Goal: Task Accomplishment & Management: Complete application form

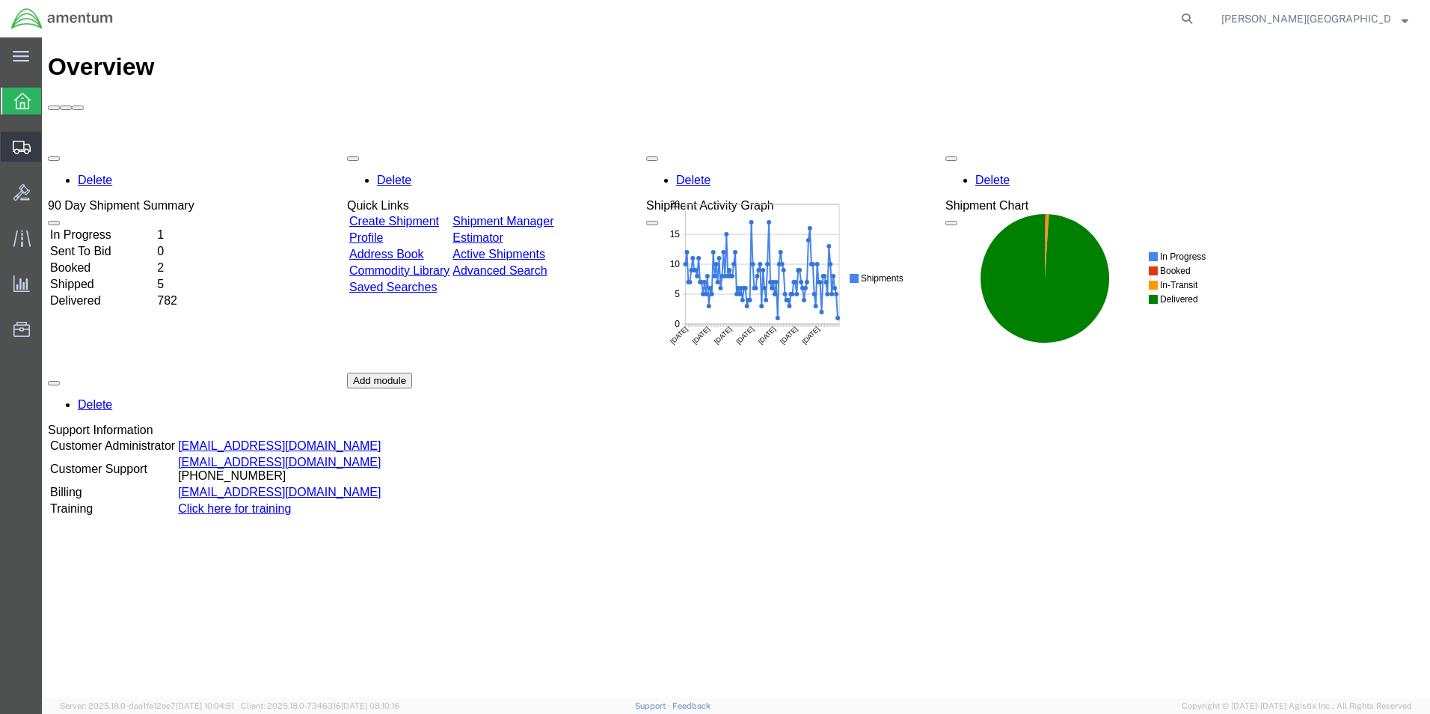
click at [0, 0] on span "Create Shipment" at bounding box center [0, 0] width 0 height 0
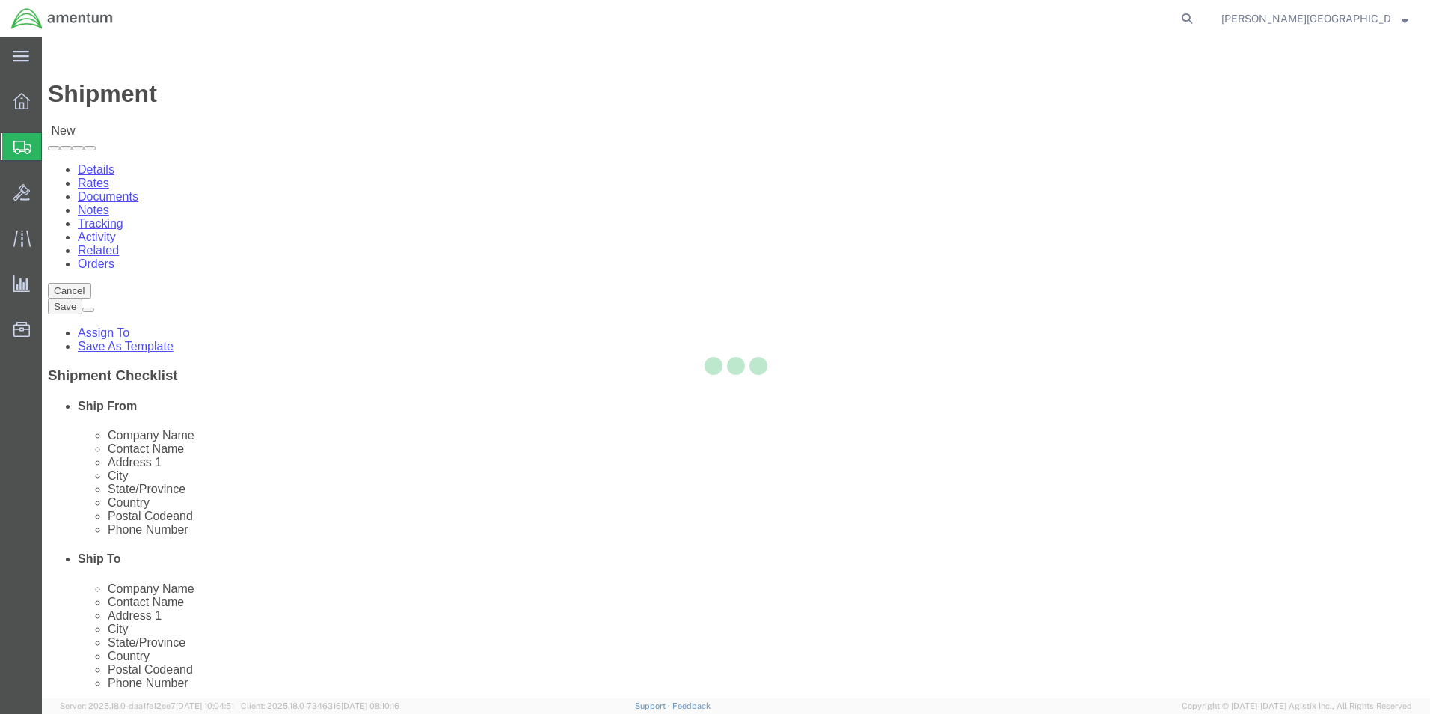
select select
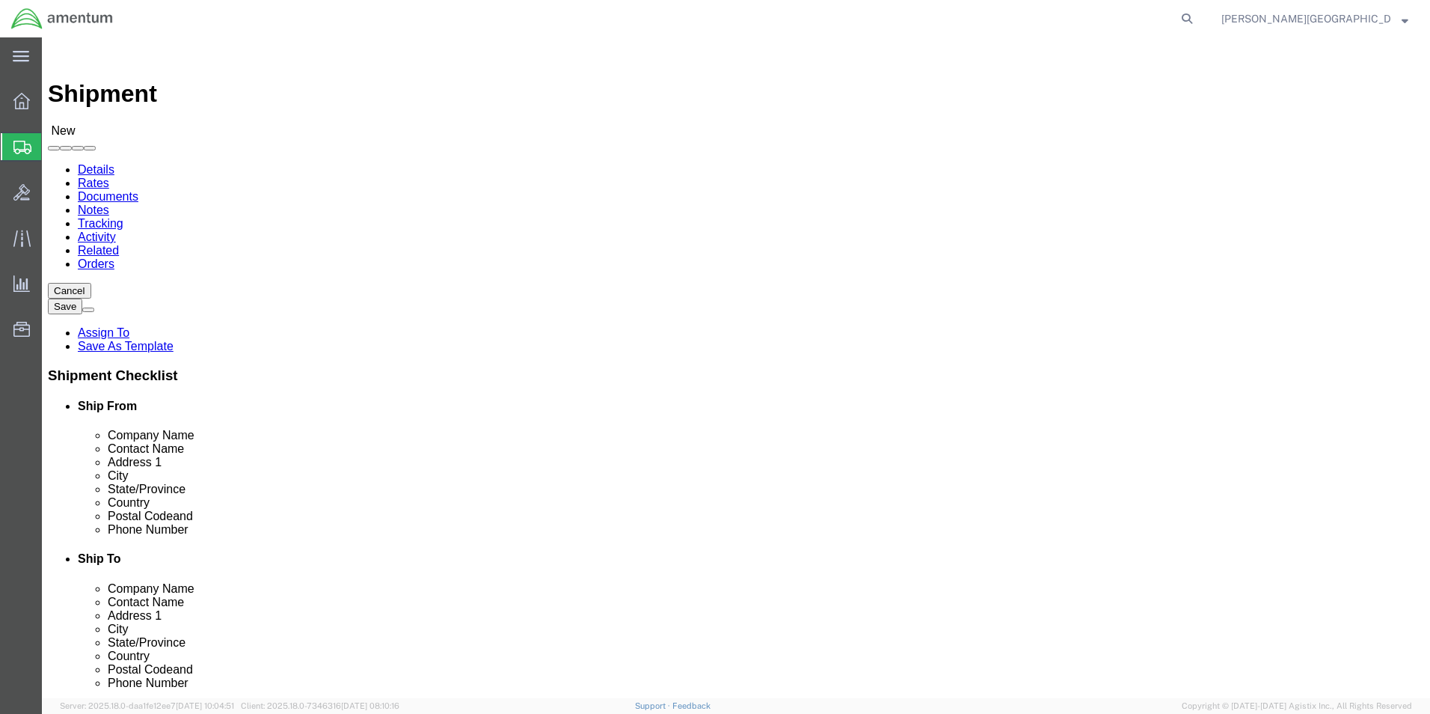
scroll to position [2917, 0]
select select "49940"
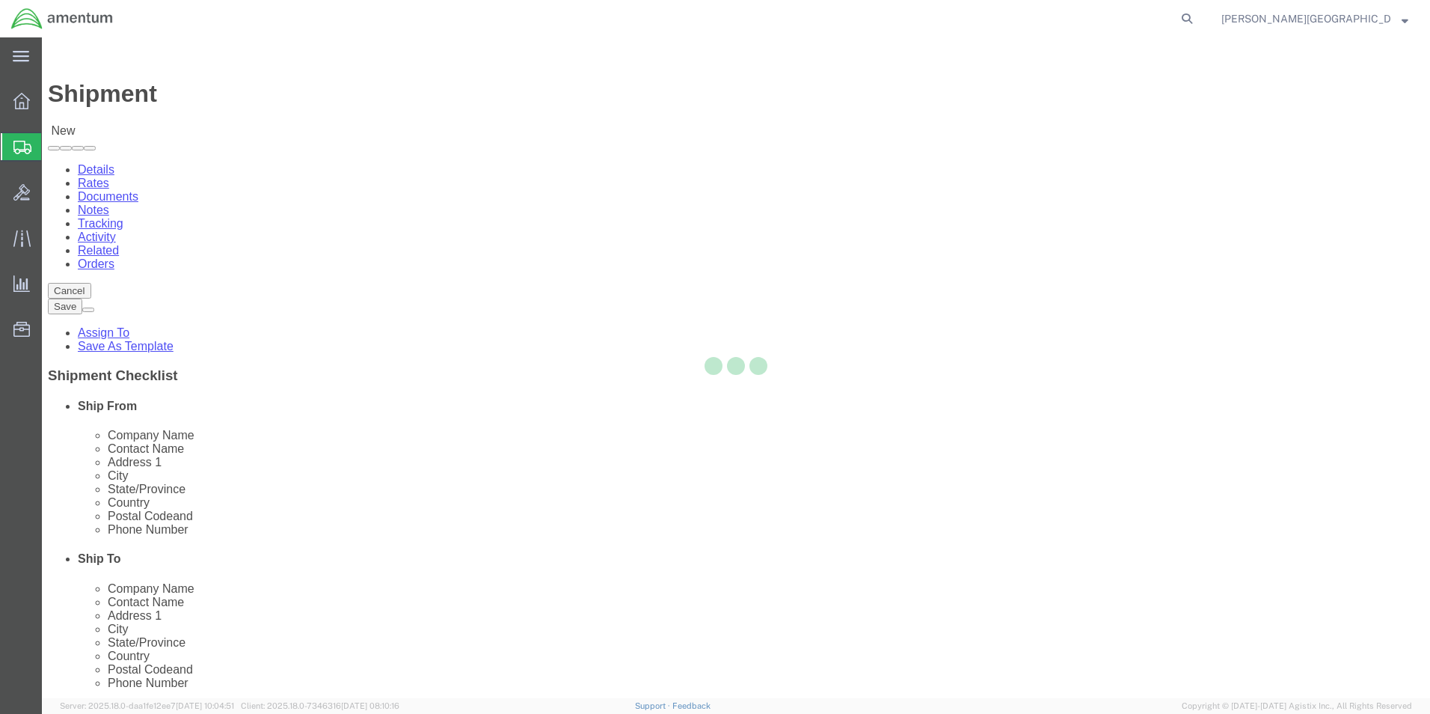
select select "[GEOGRAPHIC_DATA]"
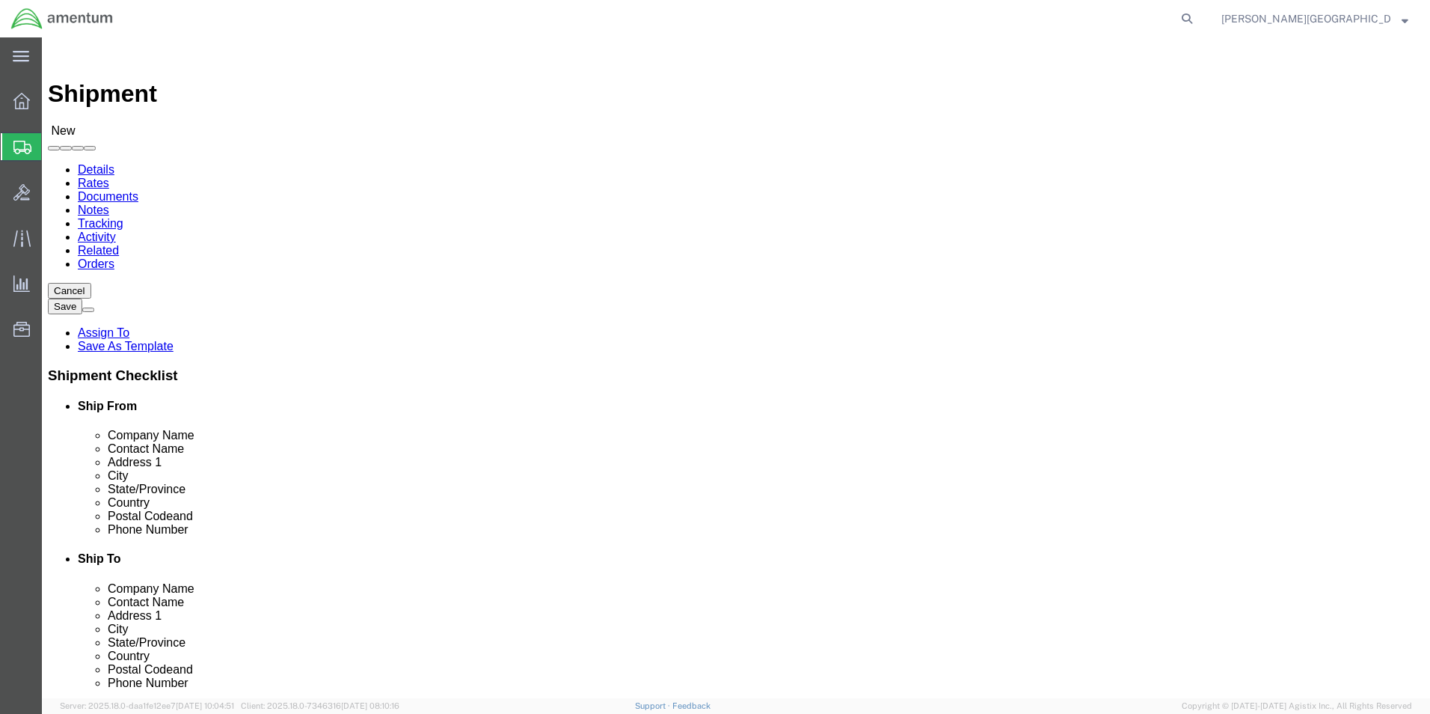
drag, startPoint x: 305, startPoint y: 511, endPoint x: 209, endPoint y: 494, distance: 97.9
click div "Location [GEOGRAPHIC_DATA], [GEOGRAPHIC_DATA] My Profile Location [PHONE_NUMBER…"
type input "[PHONE_NUMBER]"
select select "49945"
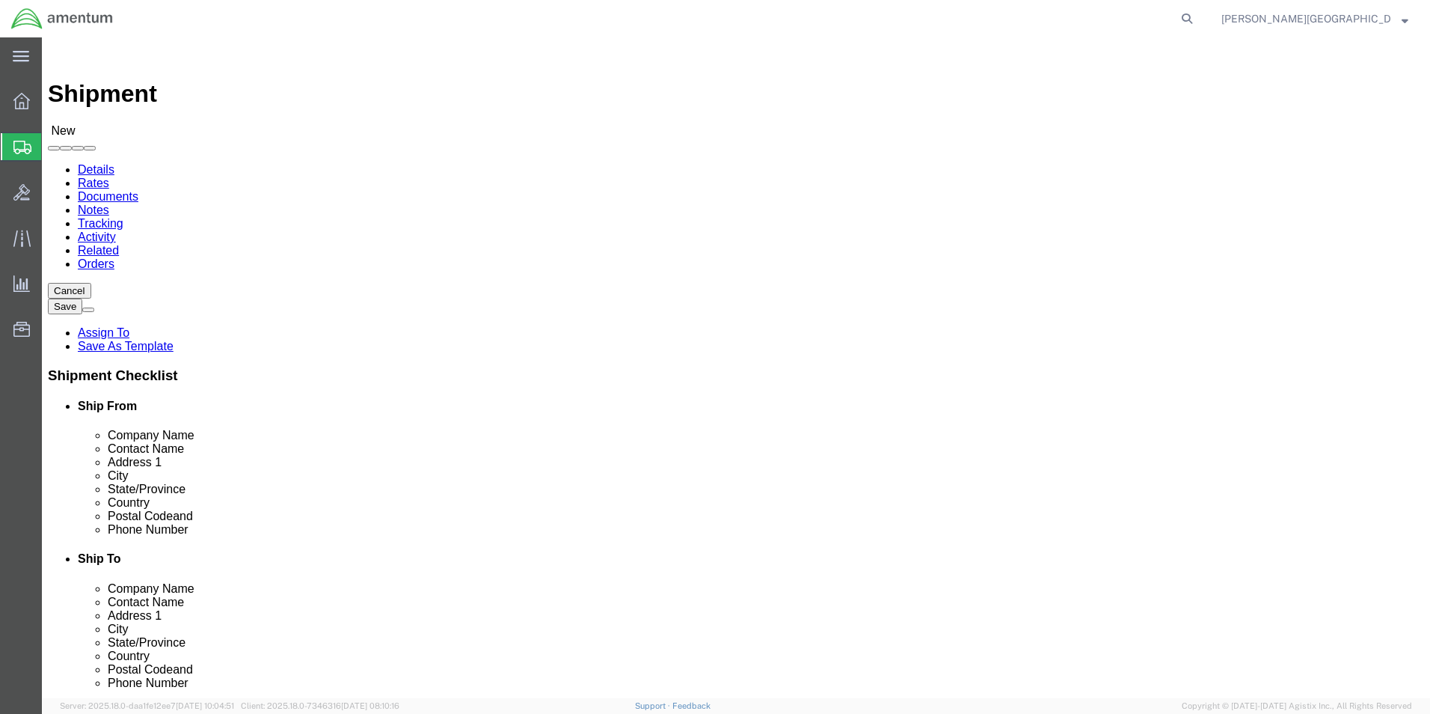
select select "[GEOGRAPHIC_DATA]"
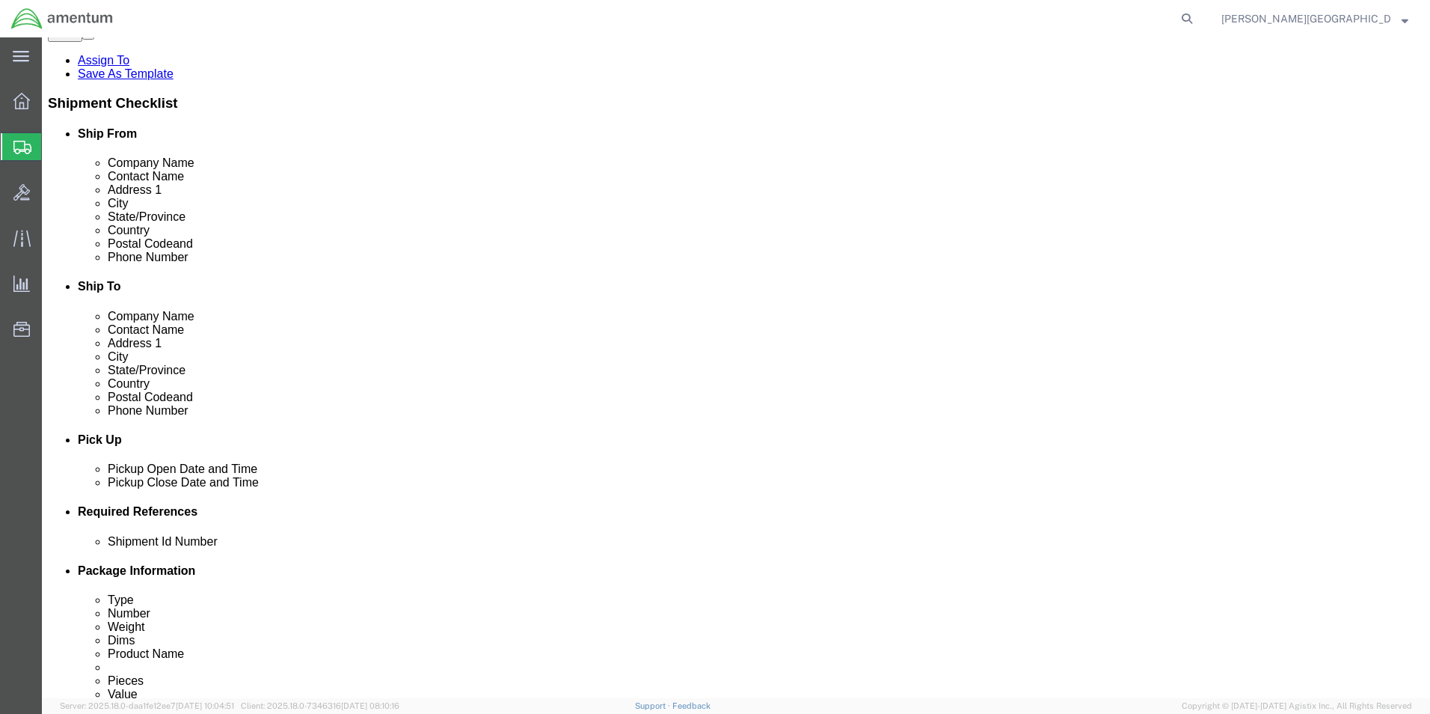
scroll to position [299, 0]
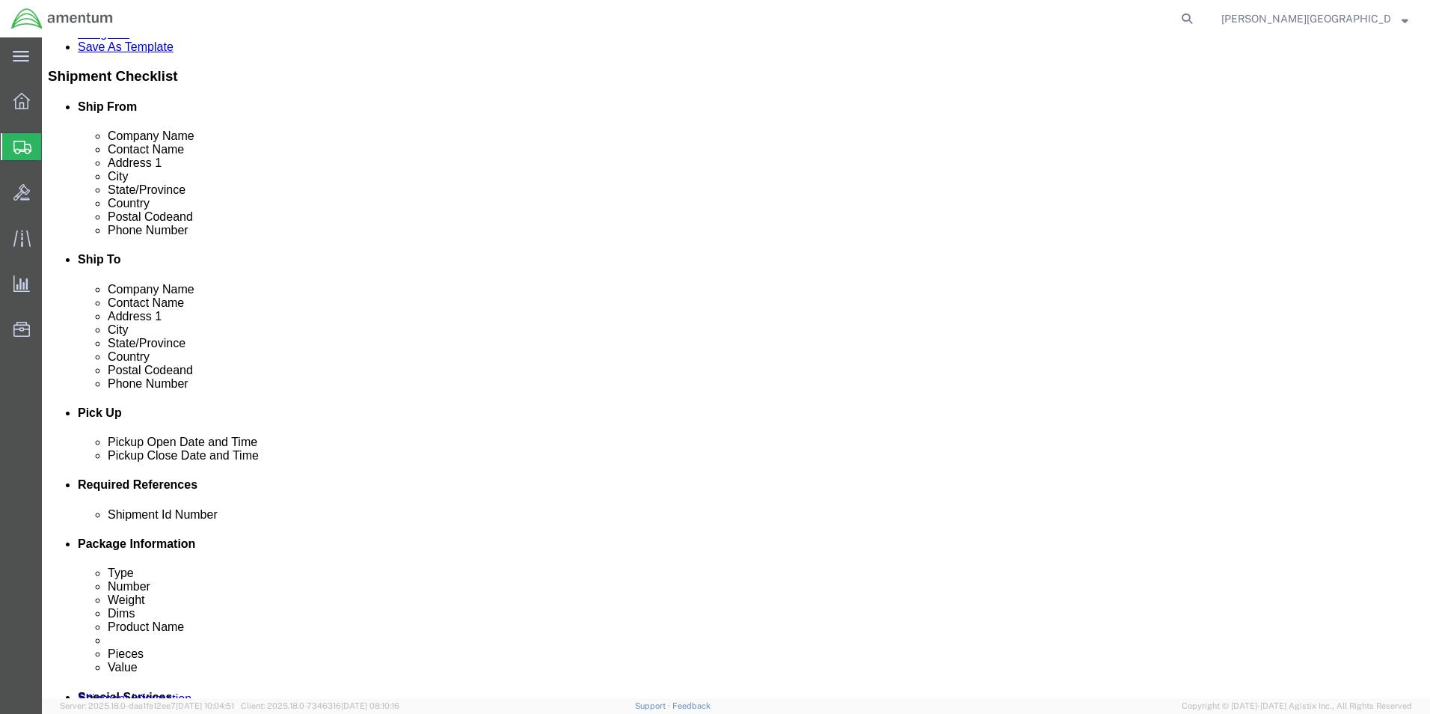
click div "[DATE] 10:00 AM"
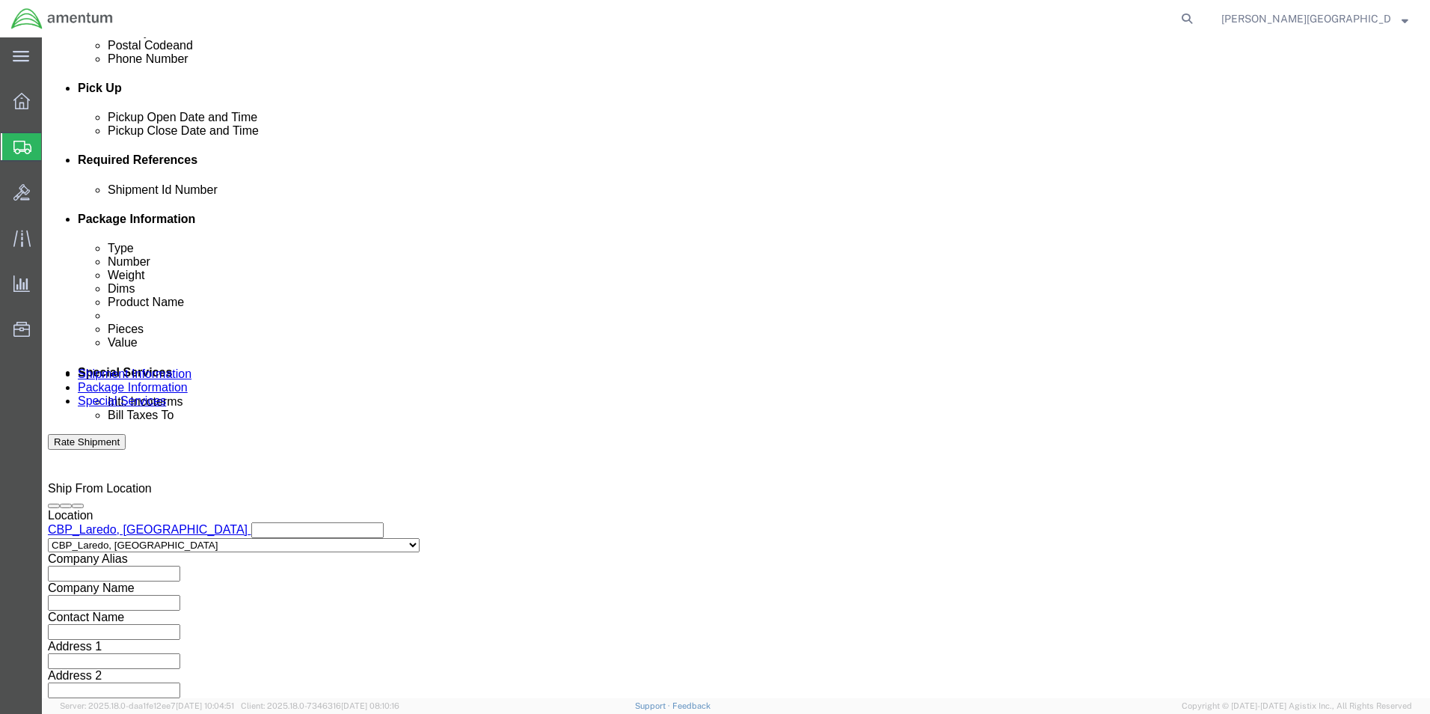
type input "3:00 PM"
click button "Apply"
click button "Add reference"
click select "Select Account Type Activity ID Airline Appointment Number ASN Batch Request # …"
select select "DEPT"
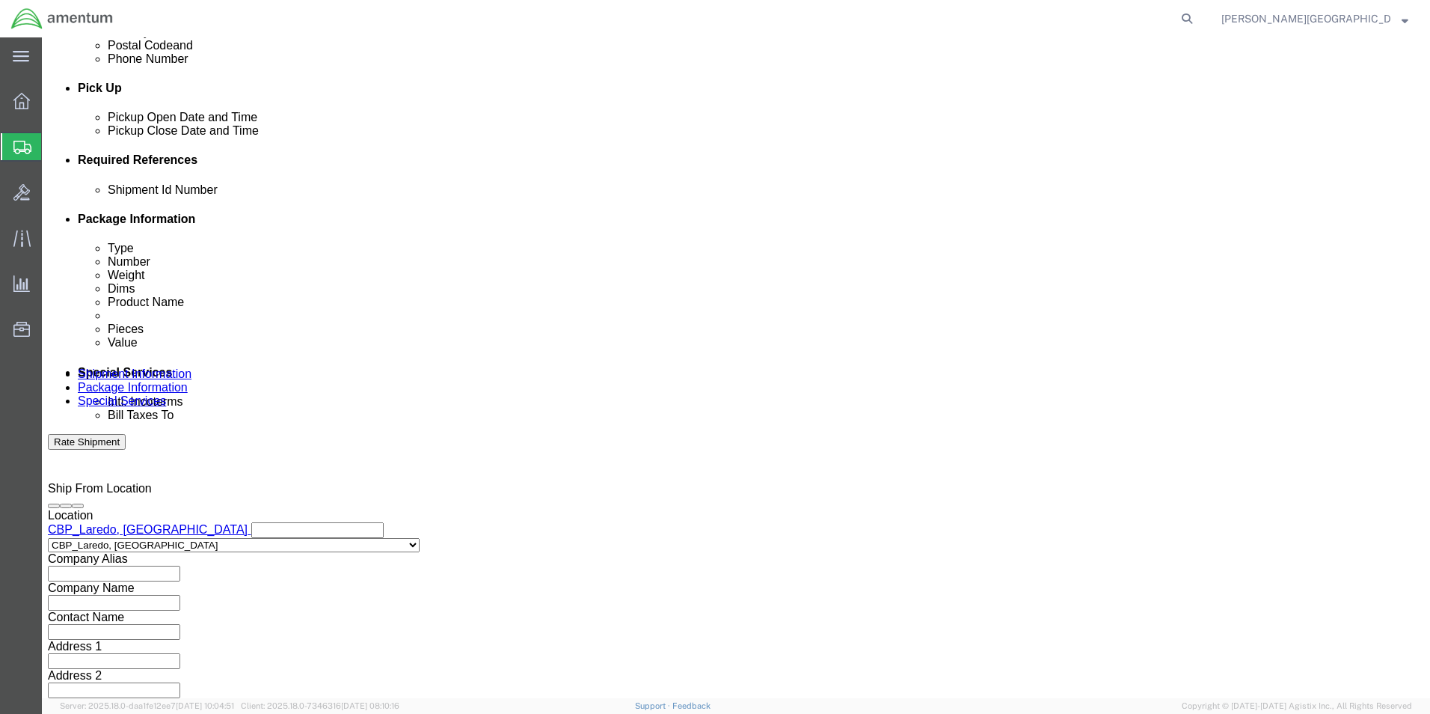
click select "Select Account Type Activity ID Airline Appointment Number ASN Batch Request # …"
click input "text"
type input "Supply Department"
click button "Add reference"
click select "Select Account Type Activity ID Airline Appointment Number ASN Batch Request # …"
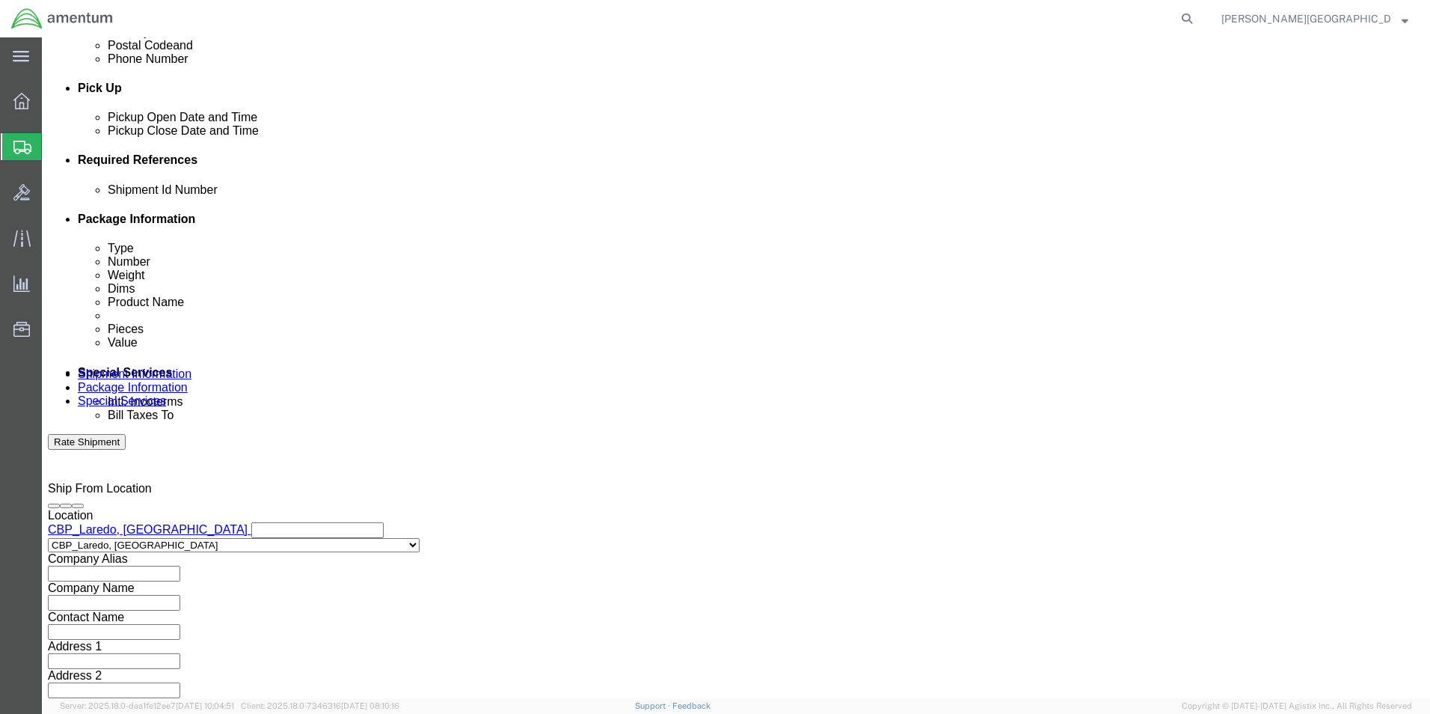
select select "PROJNUM"
click select "Select Account Type Activity ID Airline Appointment Number ASN Batch Request # …"
click input "text"
click input "6118.02.03.2219.000.LRT.0000"
type input "6118.03.03.2219.000.LRT.0000"
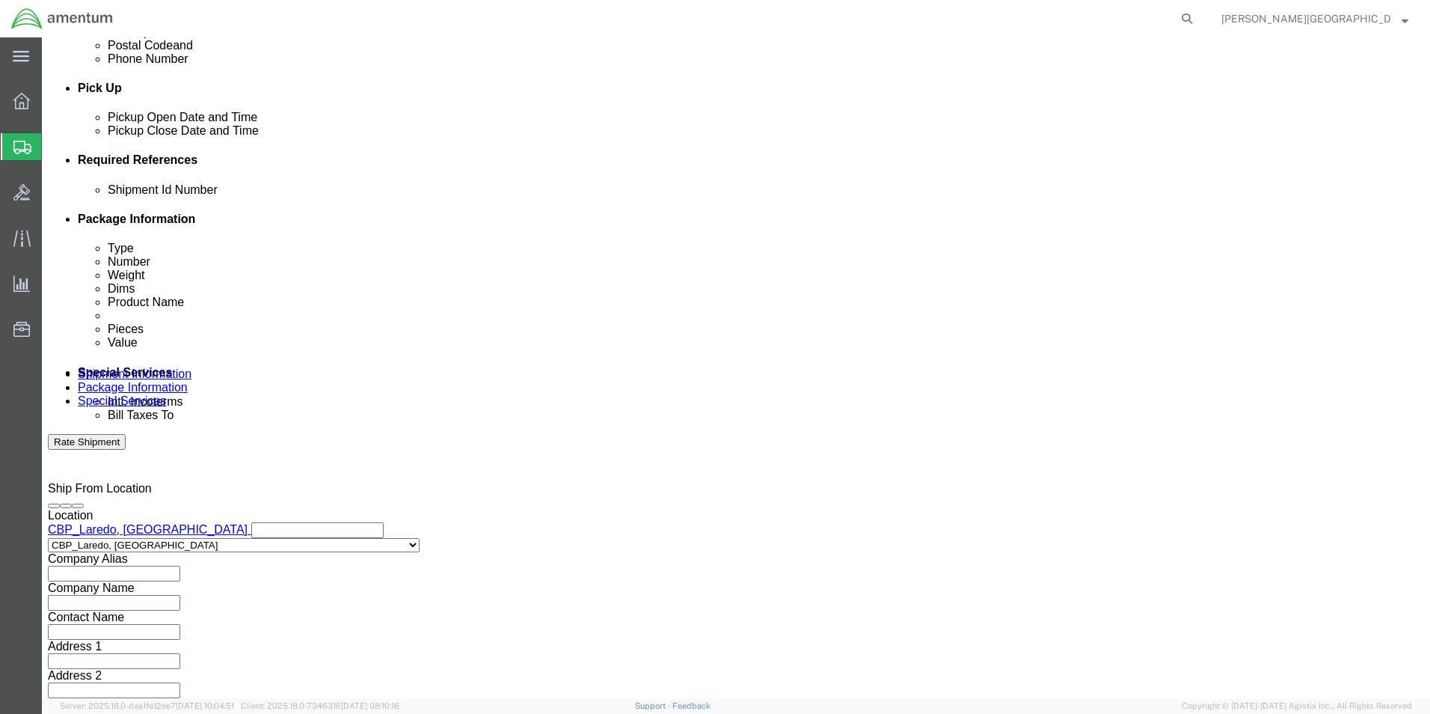
click button "Add reference"
click select "Select Account Type Activity ID Airline Appointment Number ASN Batch Request # …"
select select "CUSTREF"
click select "Select Account Type Activity ID Airline Appointment Number ASN Batch Request # …"
click input "text"
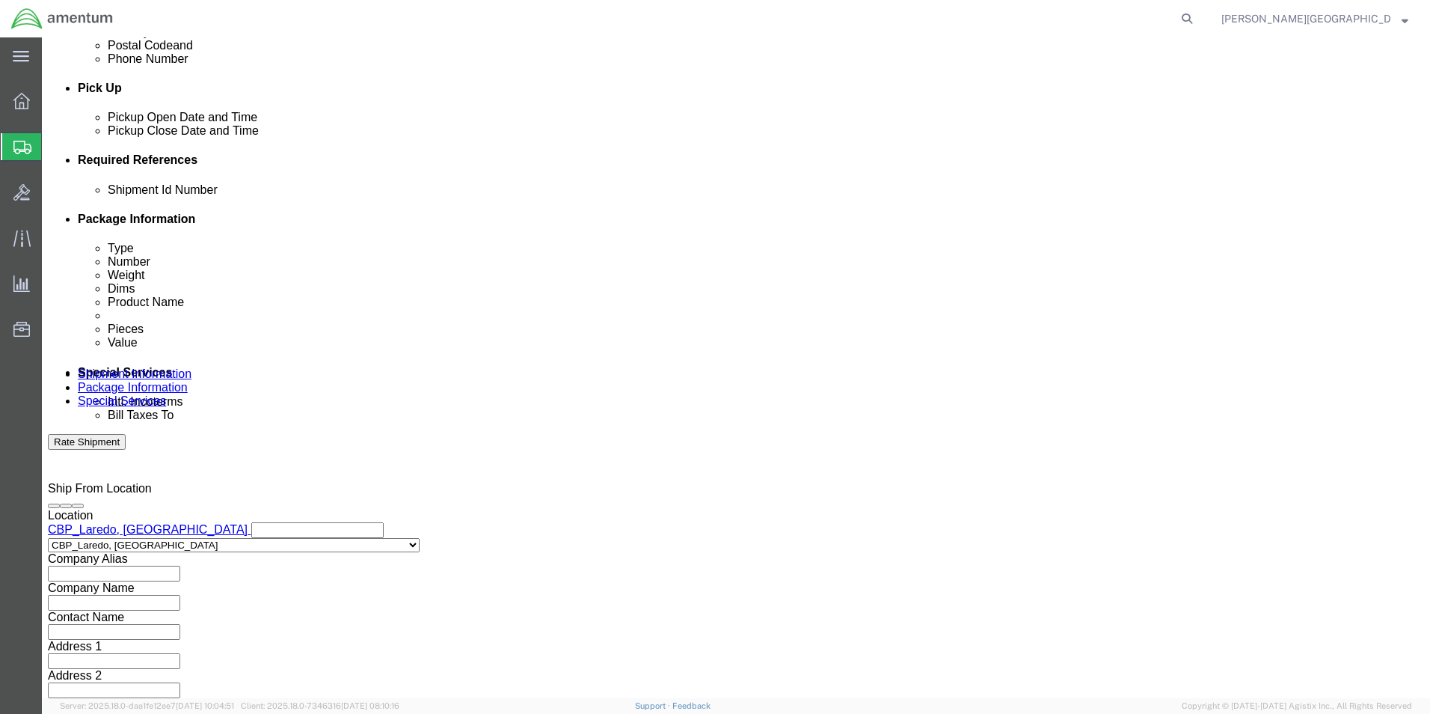
scroll to position [0, 0]
click input "Accumulator Tool"
type input "Accumulator Tool"
click input "text"
click div "Shipping Mode (Optional)"
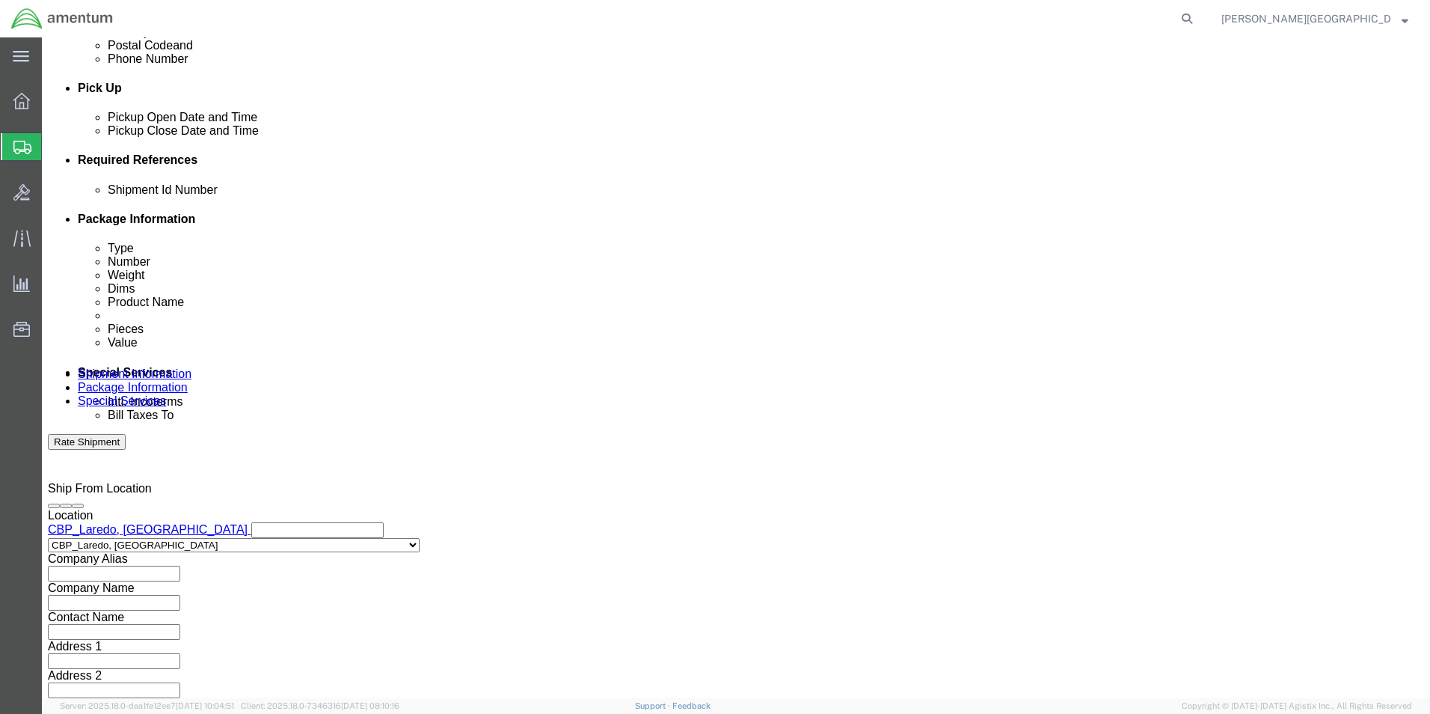
click button "Continue"
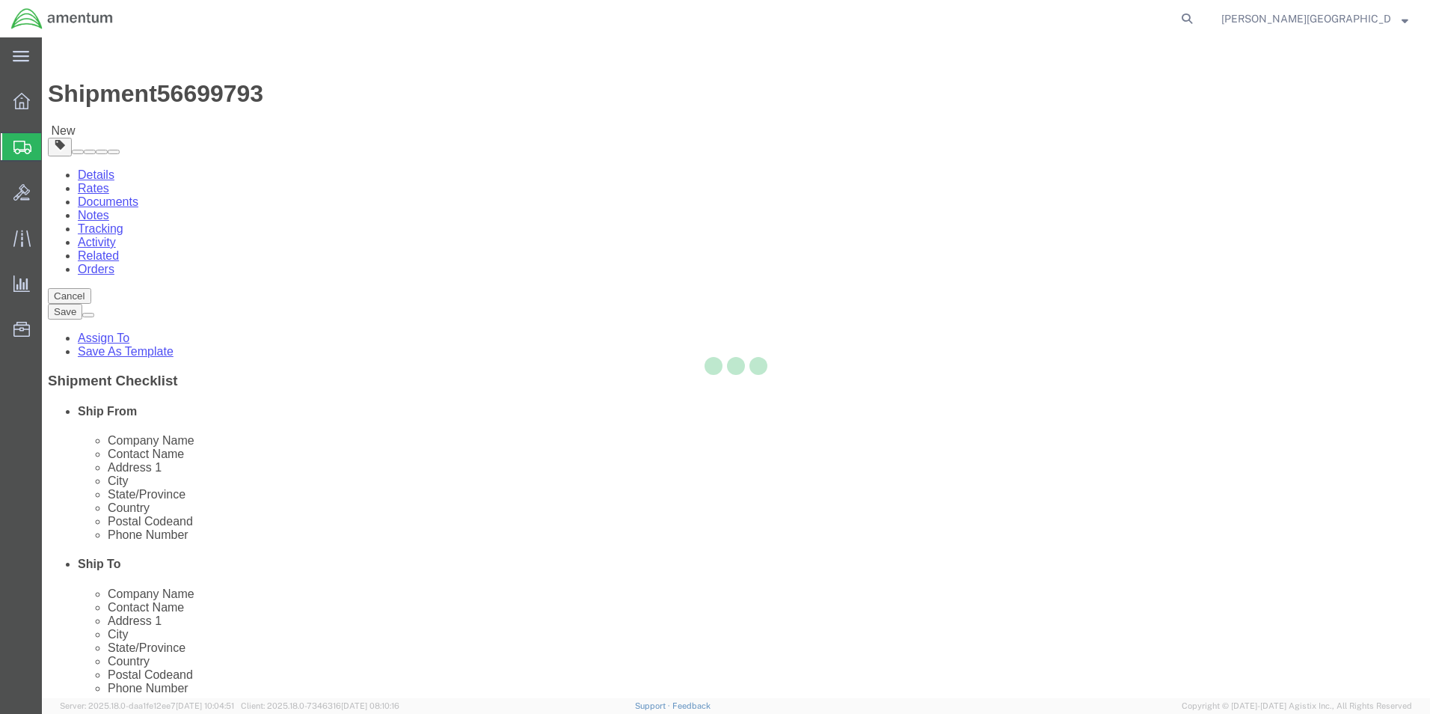
select select "CBOX"
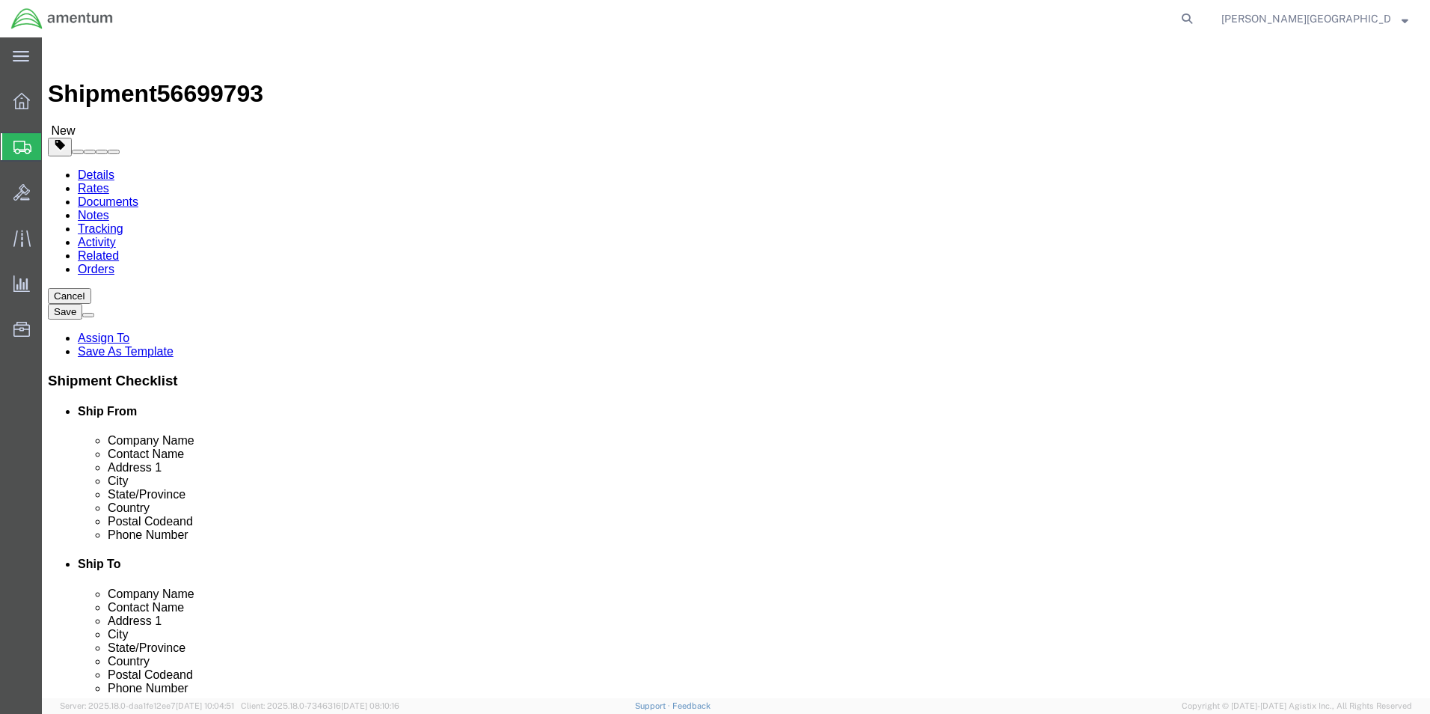
click input "text"
type input "38"
click input "text"
type input "24"
click input "text"
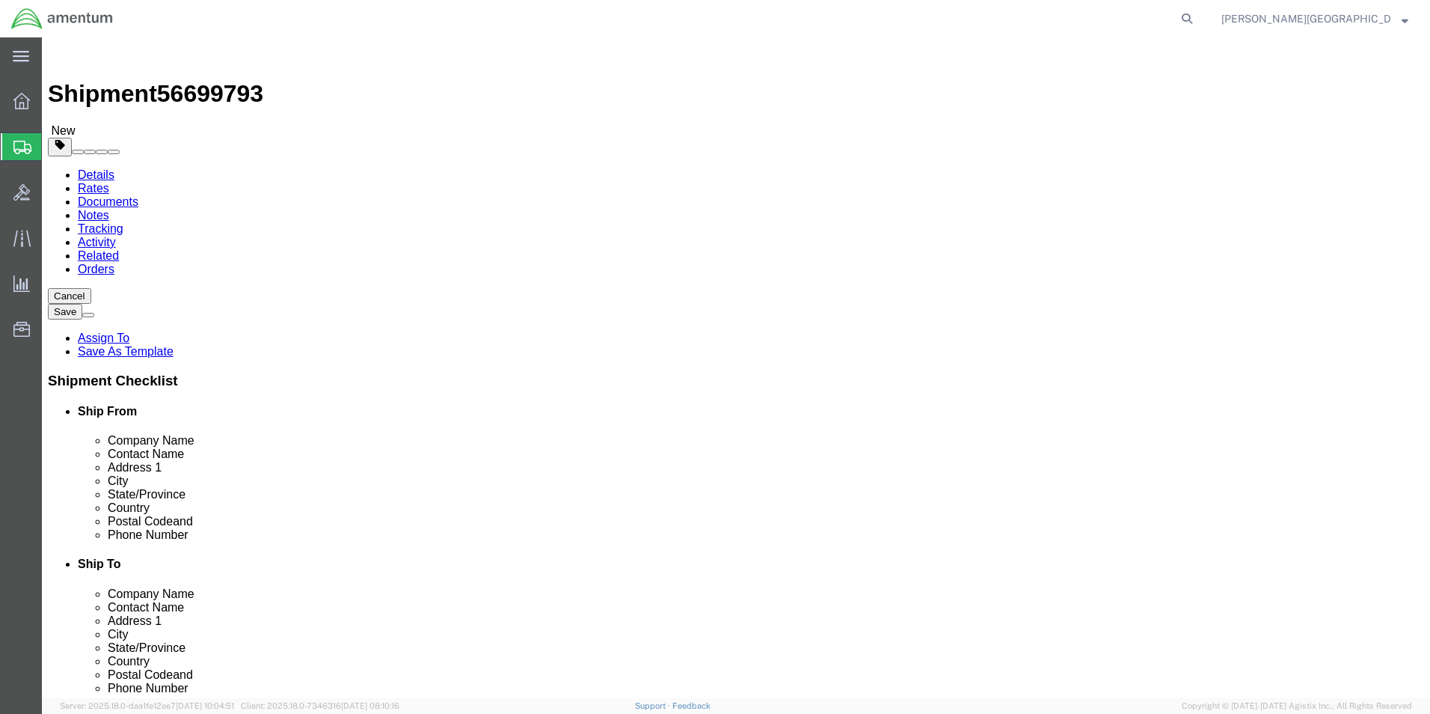
type input "9"
click input "0.00"
type input "35.00"
click link "Add Content"
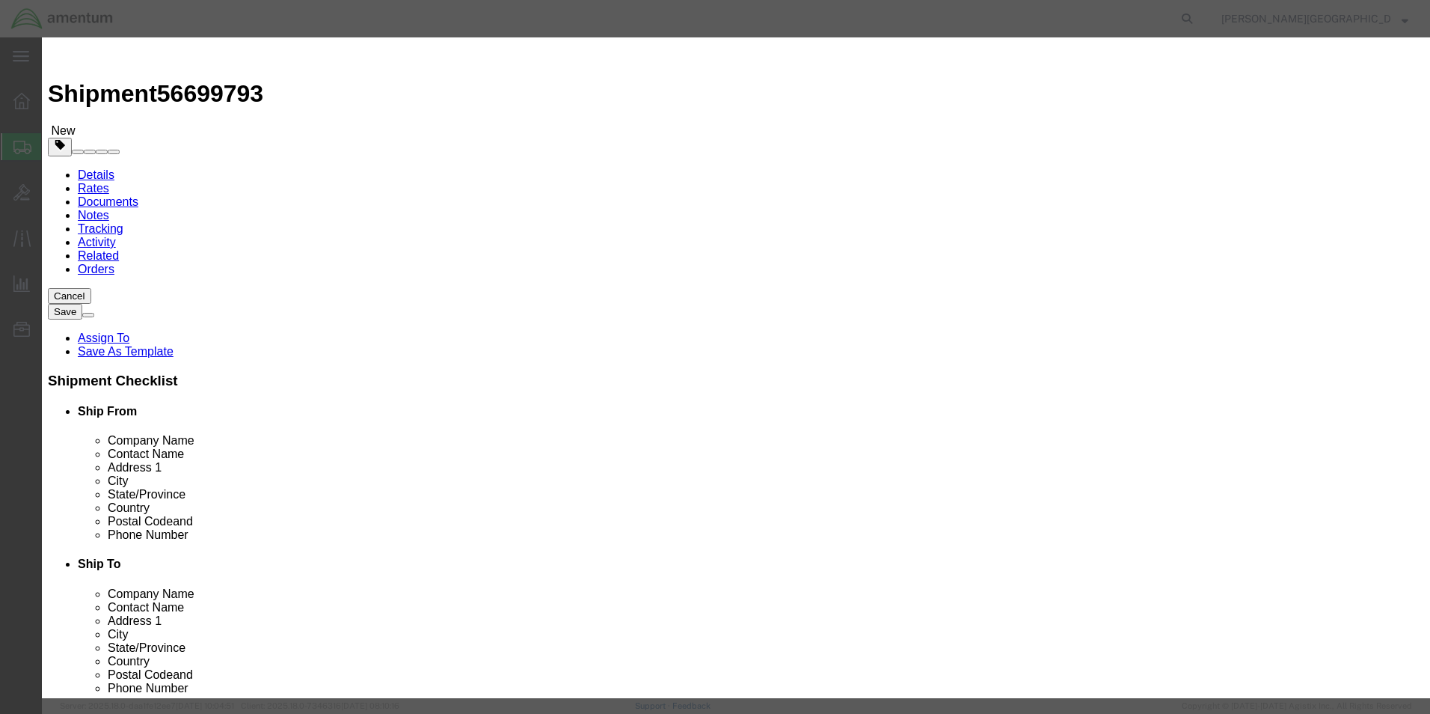
click input "text"
type input "Acummulator Tool"
click div "Product Name Acummulator Tool Acum Pieces 0 Select Bag Barrels 100Board Feet Bo…"
click input "0"
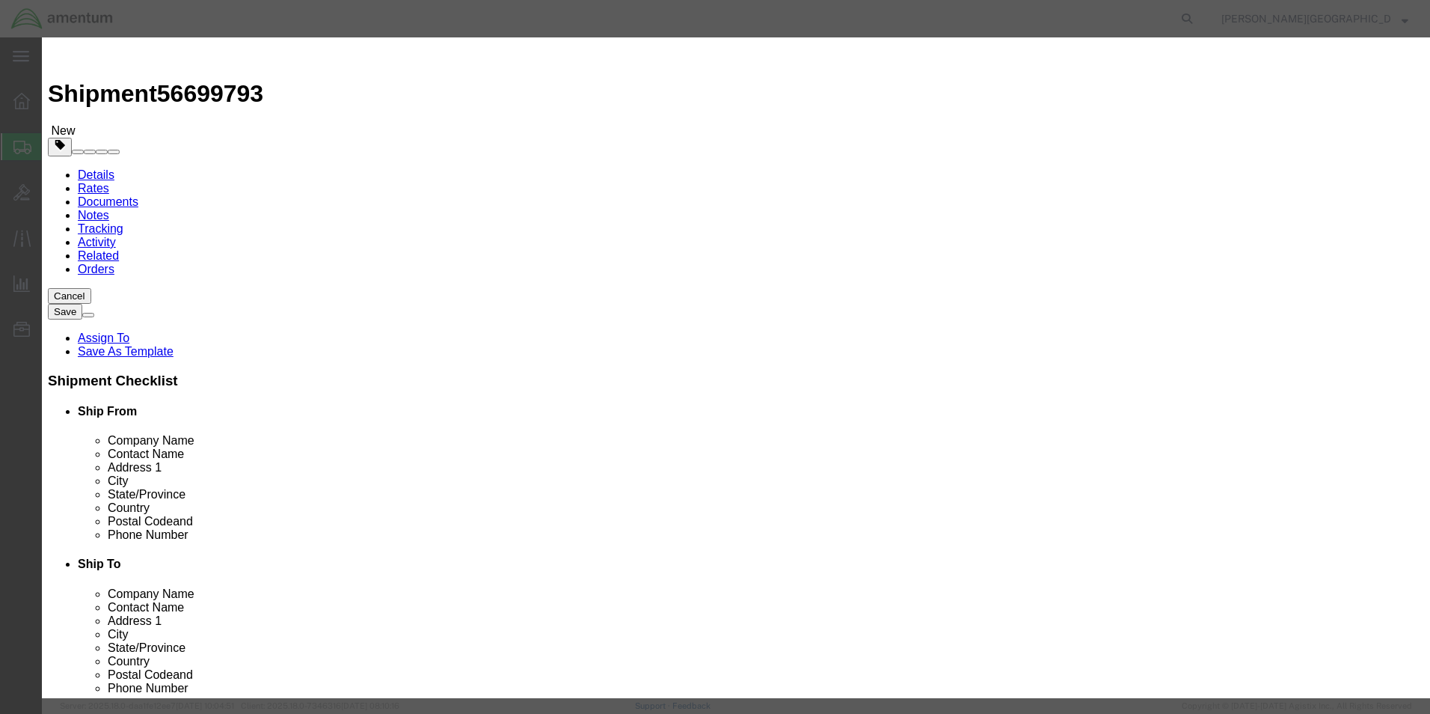
type input "1"
click input "text"
type input "3500.00"
select select "USD"
click button "Save & Close"
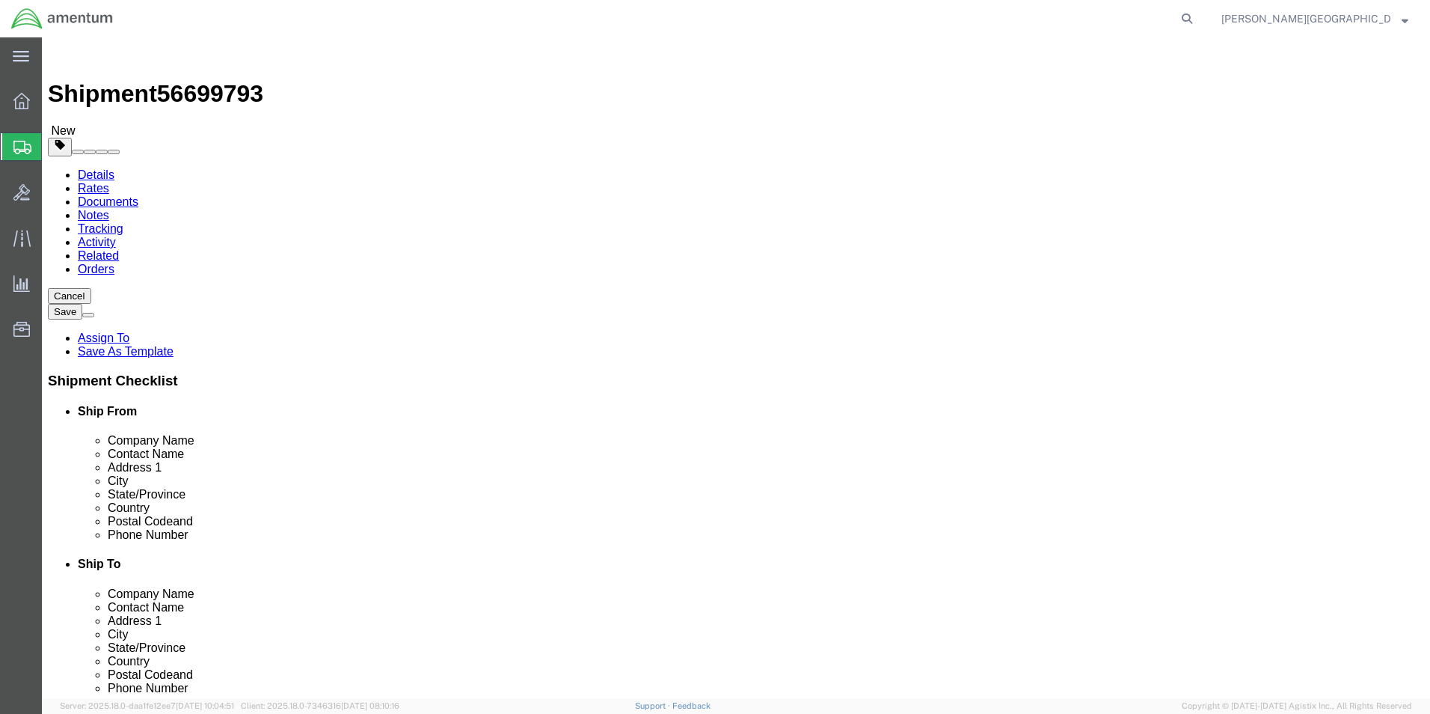
click button "Previous"
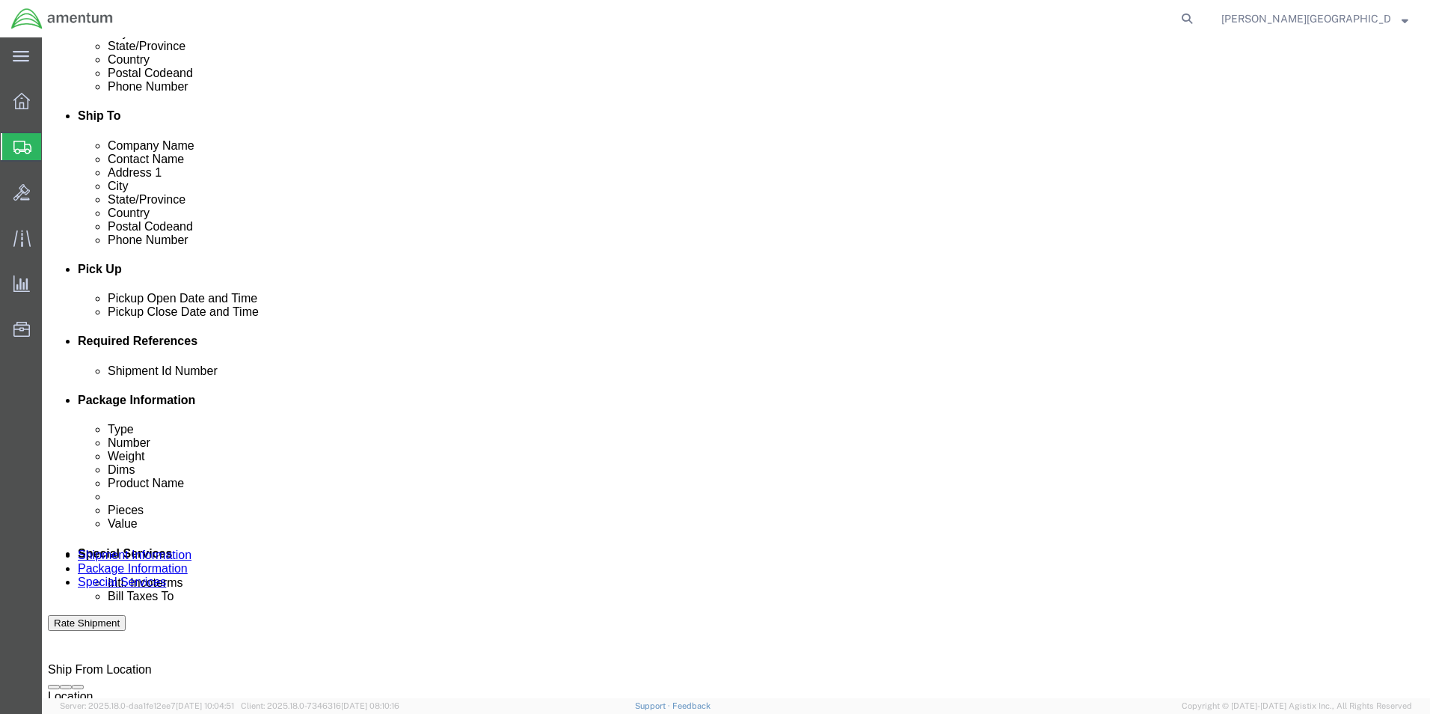
scroll to position [449, 0]
click input "text"
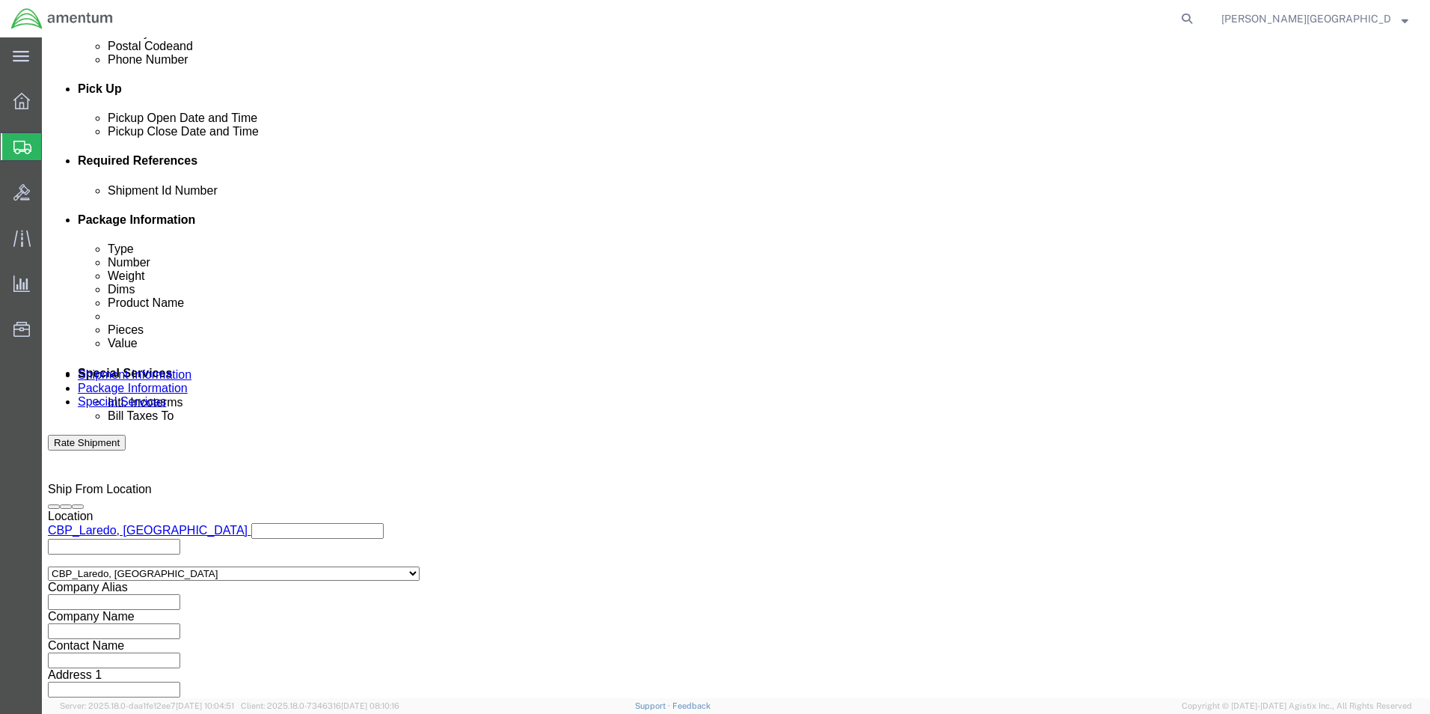
scroll to position [652, 0]
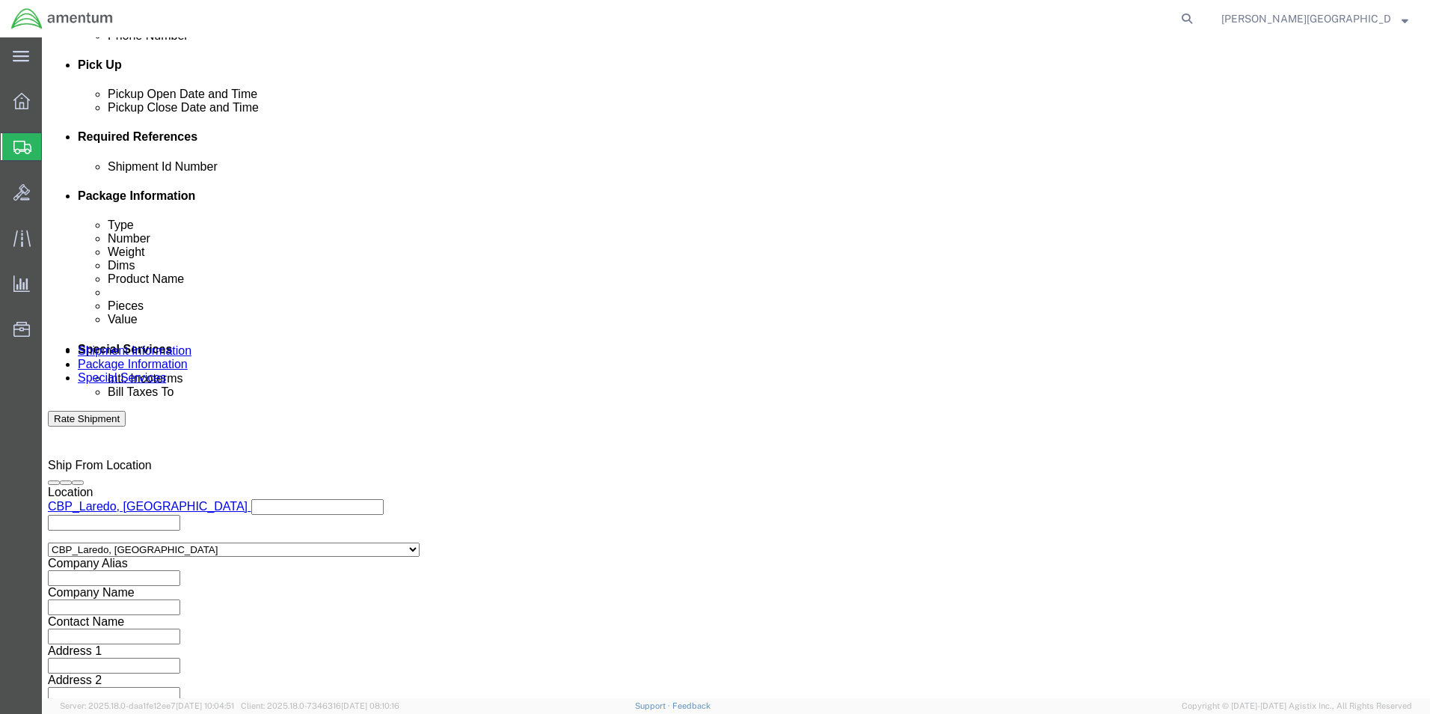
type input "56699793"
click div "Previous Continue"
click button "Continue"
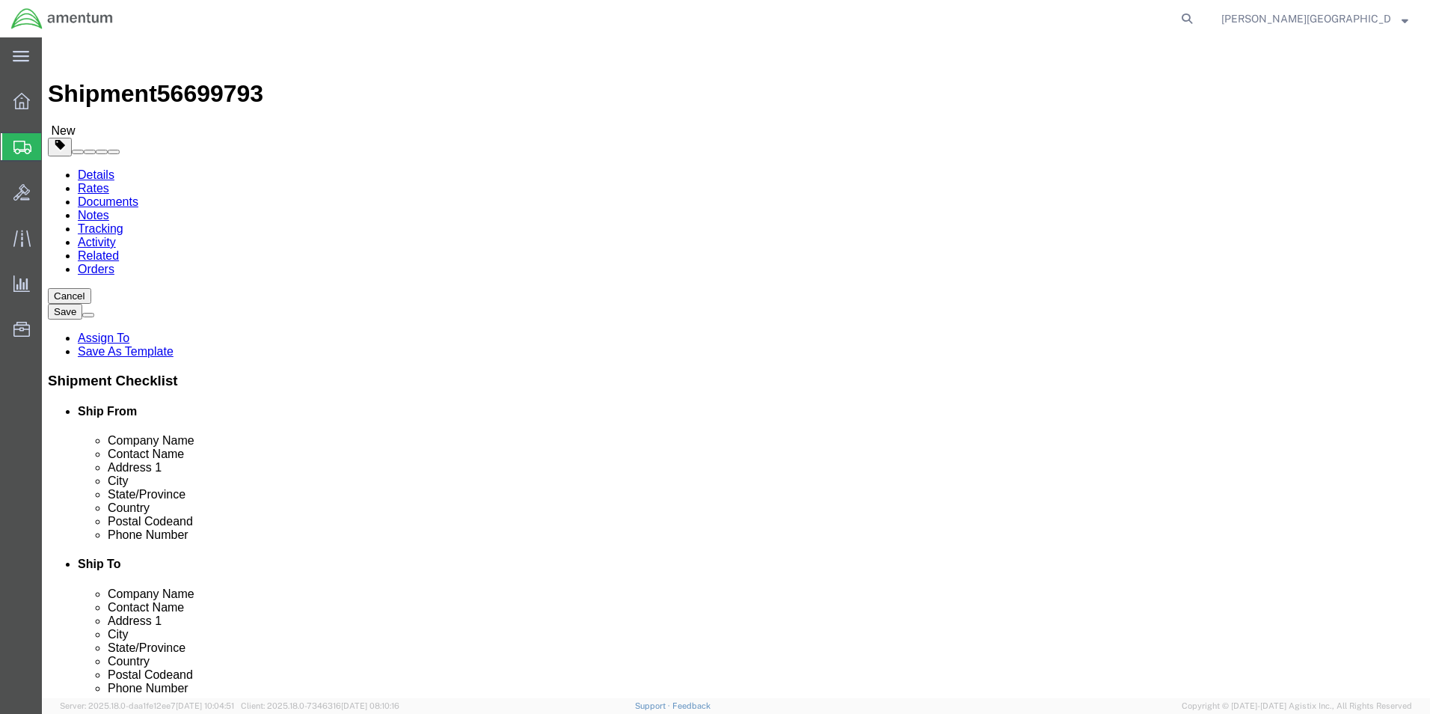
click button "Continue"
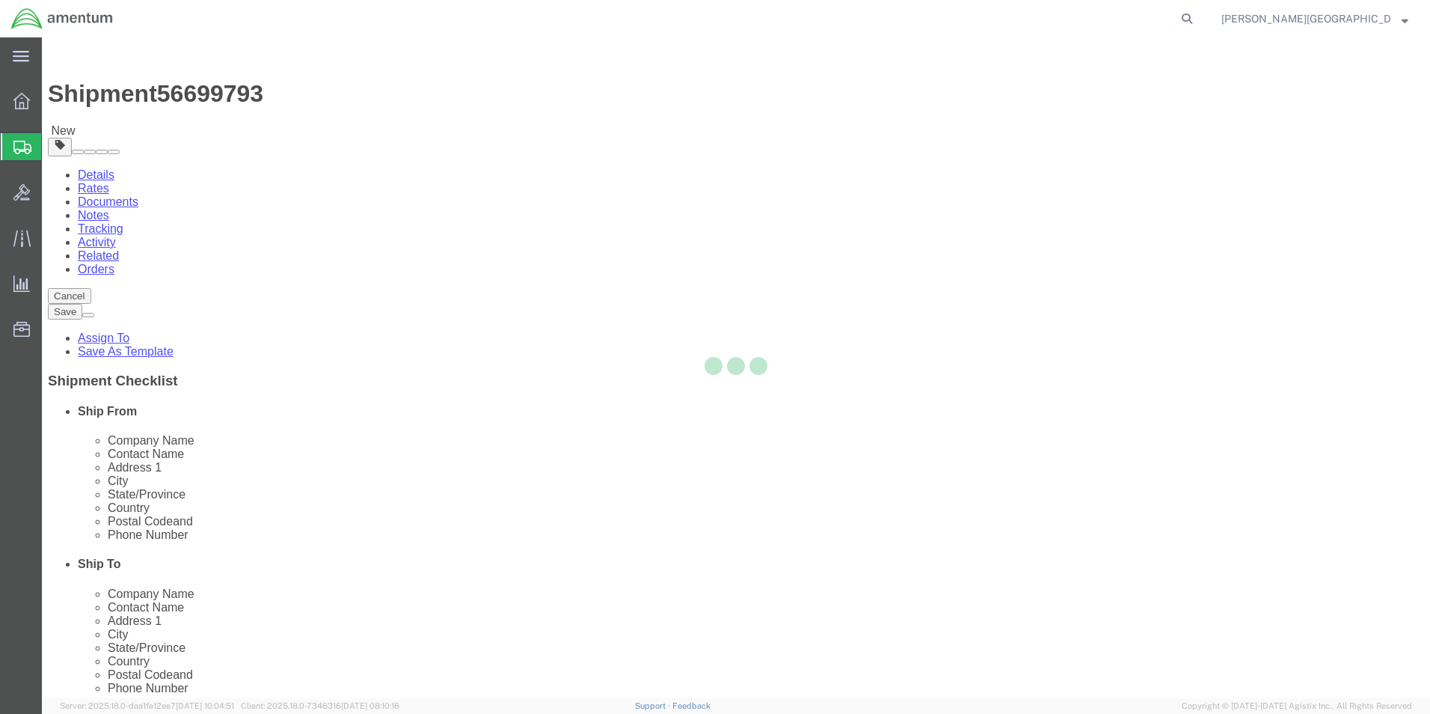
select select
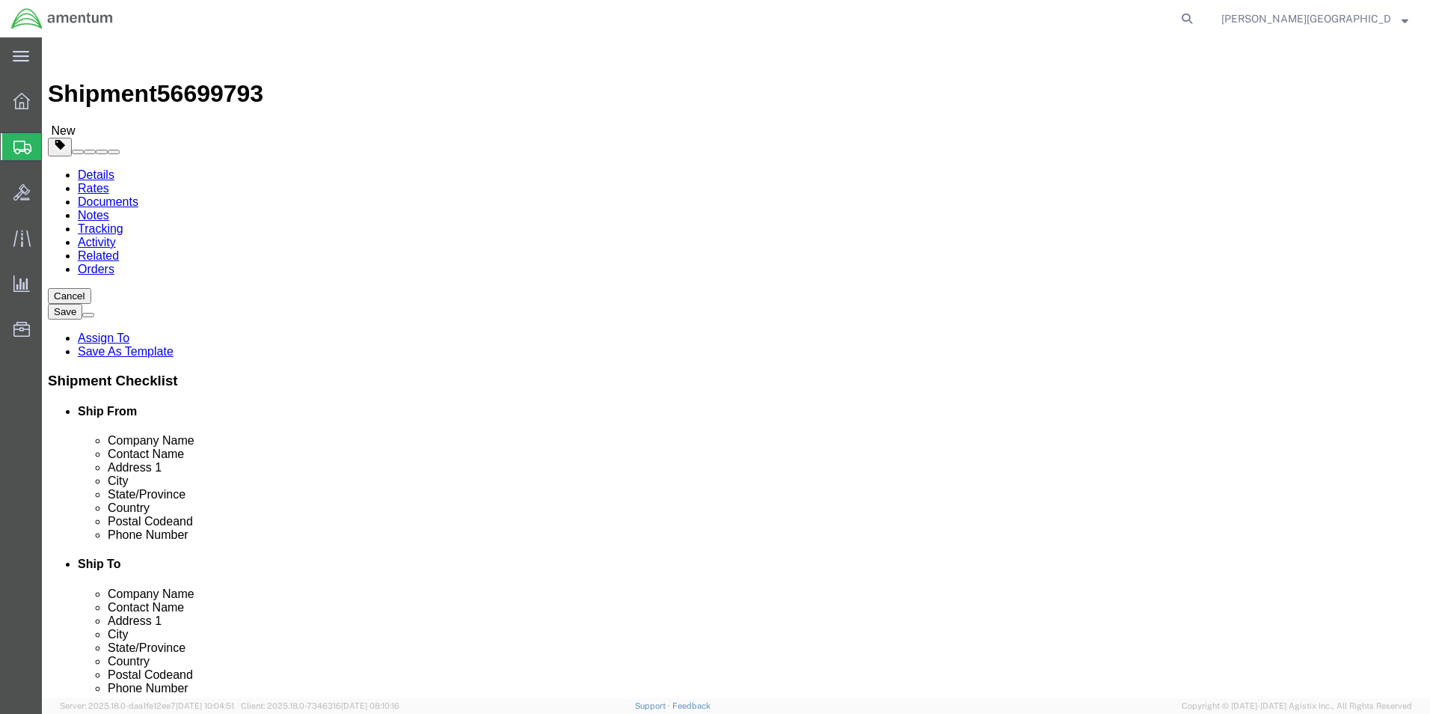
click button "Rate Shipment"
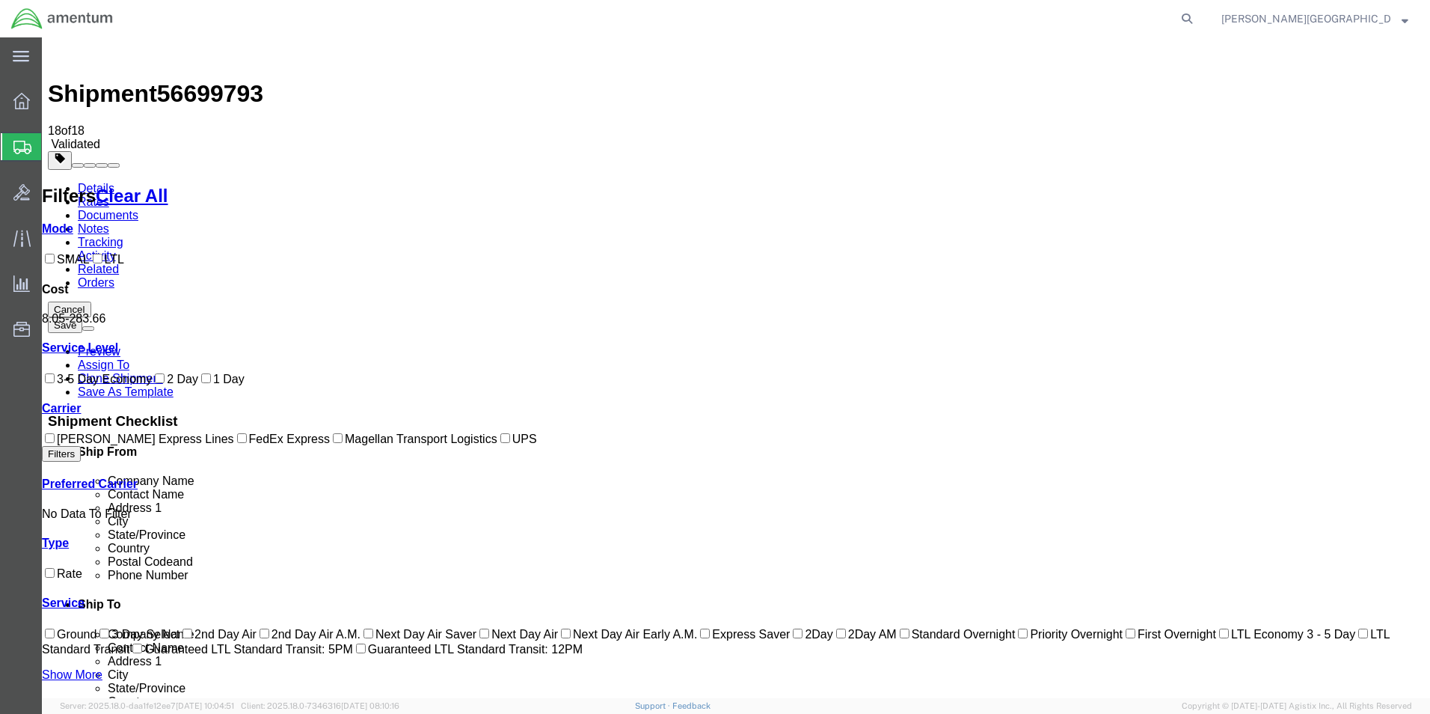
checkbox input "true"
